Goal: Task Accomplishment & Management: Manage account settings

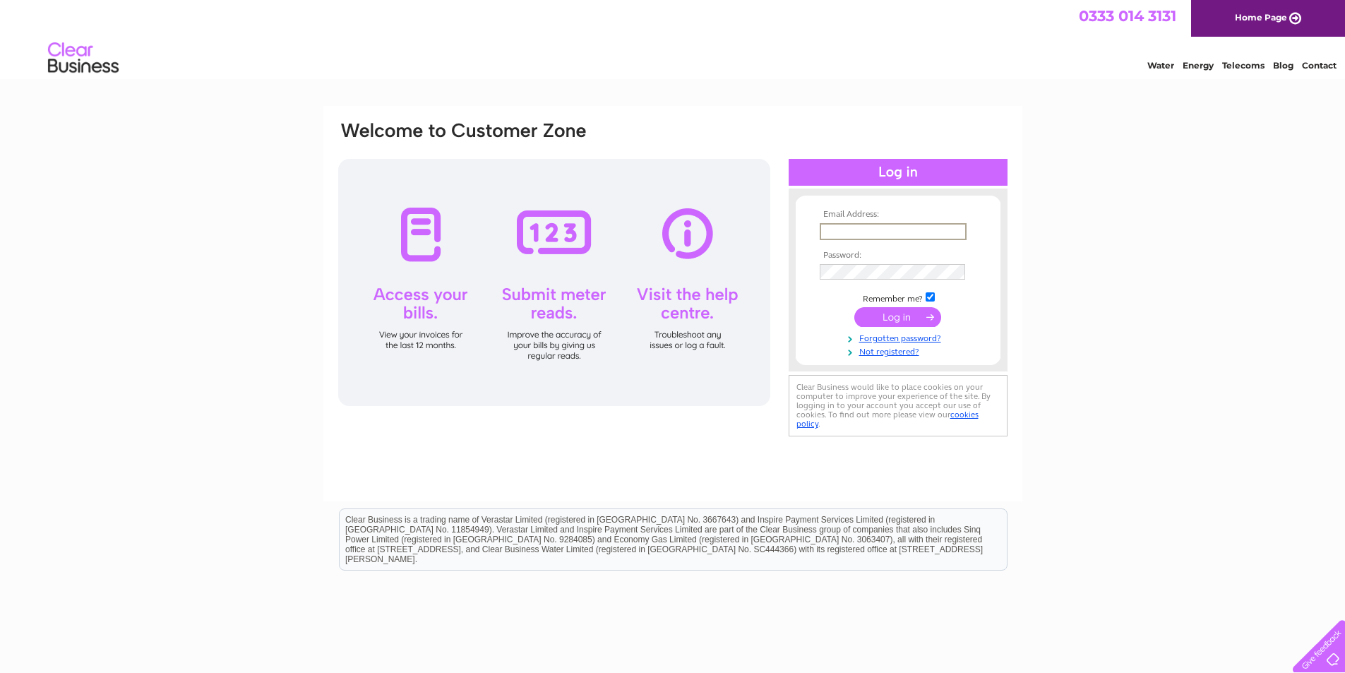
click at [847, 229] on input "text" at bounding box center [893, 231] width 147 height 17
type input "[PERSON_NAME][EMAIL_ADDRESS][DOMAIN_NAME]"
click at [907, 313] on input "submit" at bounding box center [897, 317] width 87 height 20
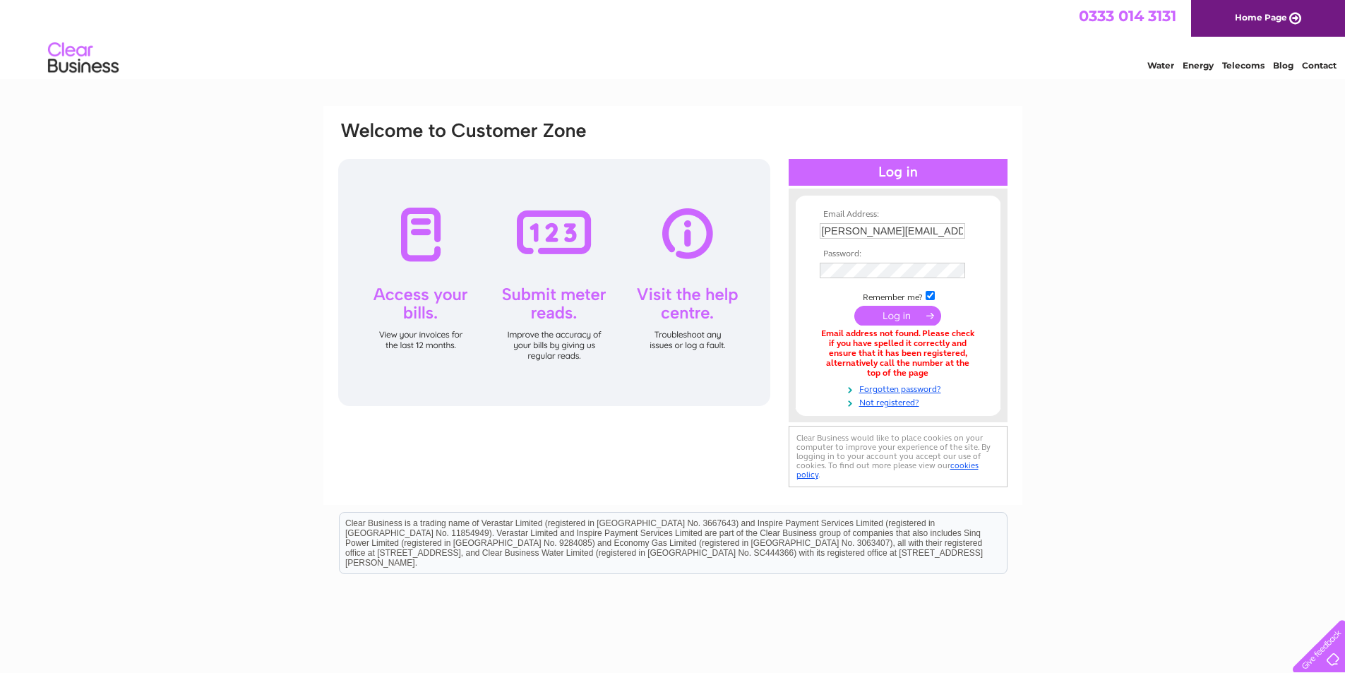
click at [933, 229] on input "[PERSON_NAME][EMAIL_ADDRESS][DOMAIN_NAME]" at bounding box center [892, 231] width 145 height 16
type input "m"
type input "martin@robert-leonard.com"
click at [874, 313] on input "submit" at bounding box center [897, 316] width 87 height 20
